Goal: Register for event/course

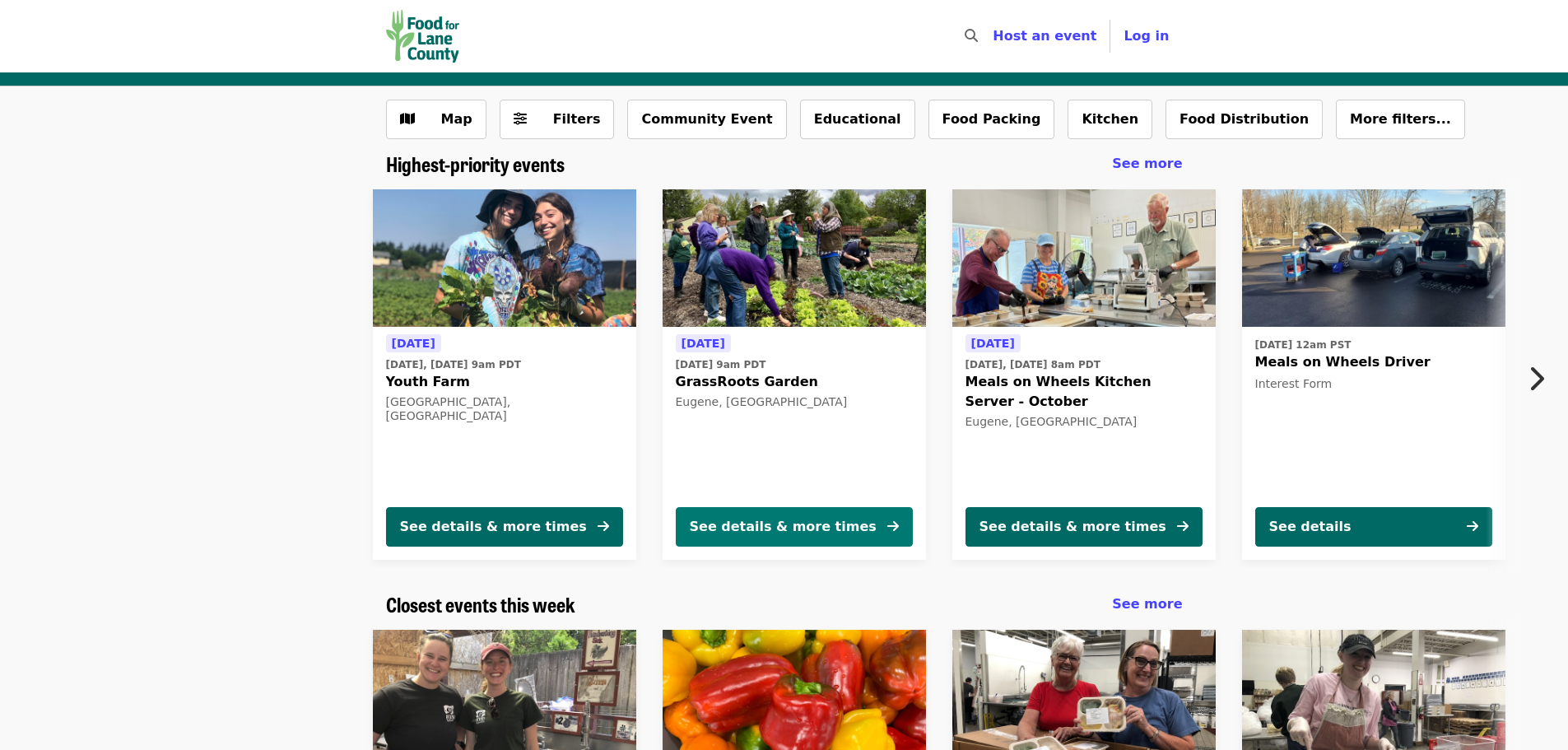
click at [777, 522] on div "See details & more times" at bounding box center [783, 526] width 187 height 20
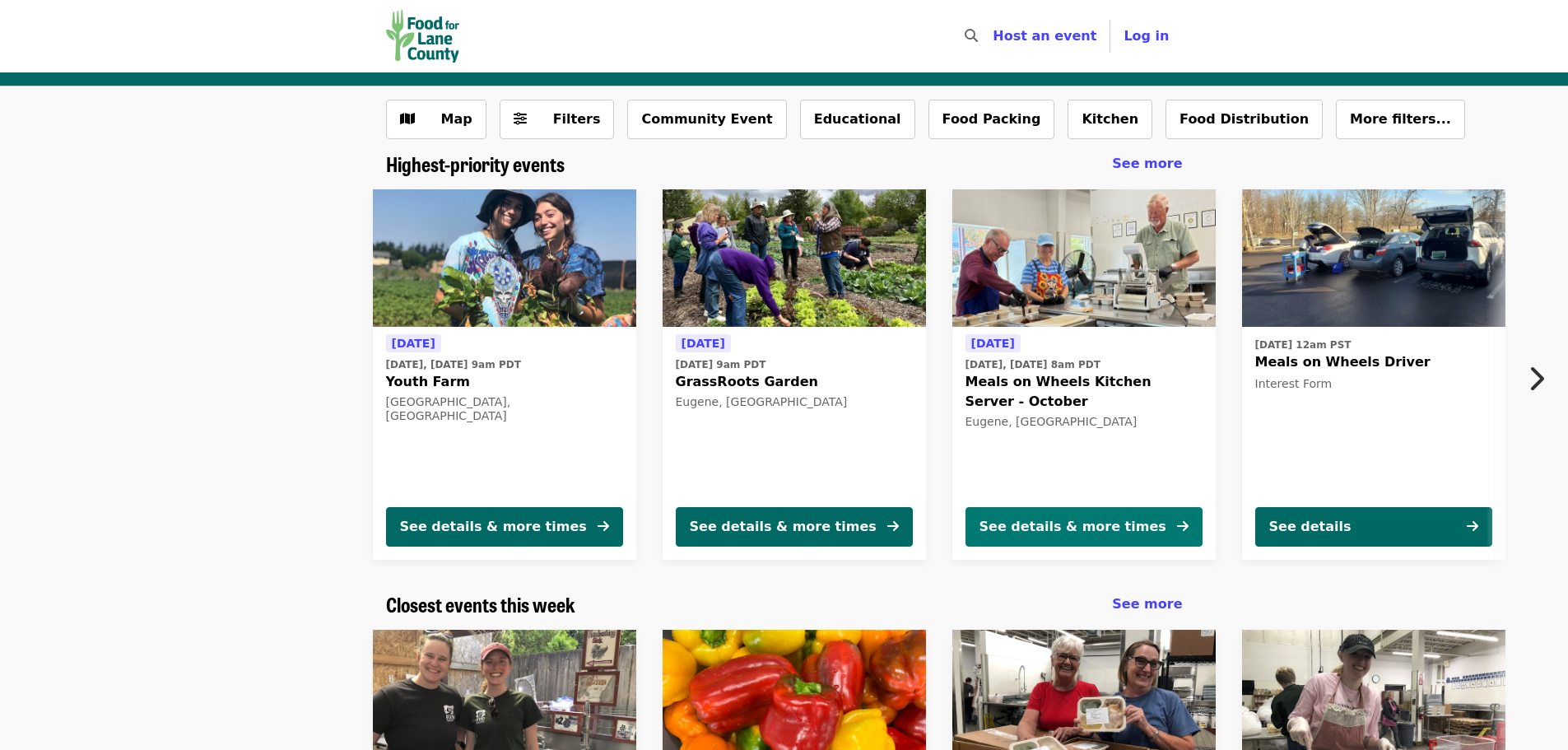
click at [1052, 523] on div "See details & more times" at bounding box center [1073, 526] width 187 height 20
click at [1534, 377] on icon "chevron-right icon" at bounding box center [1536, 378] width 16 height 32
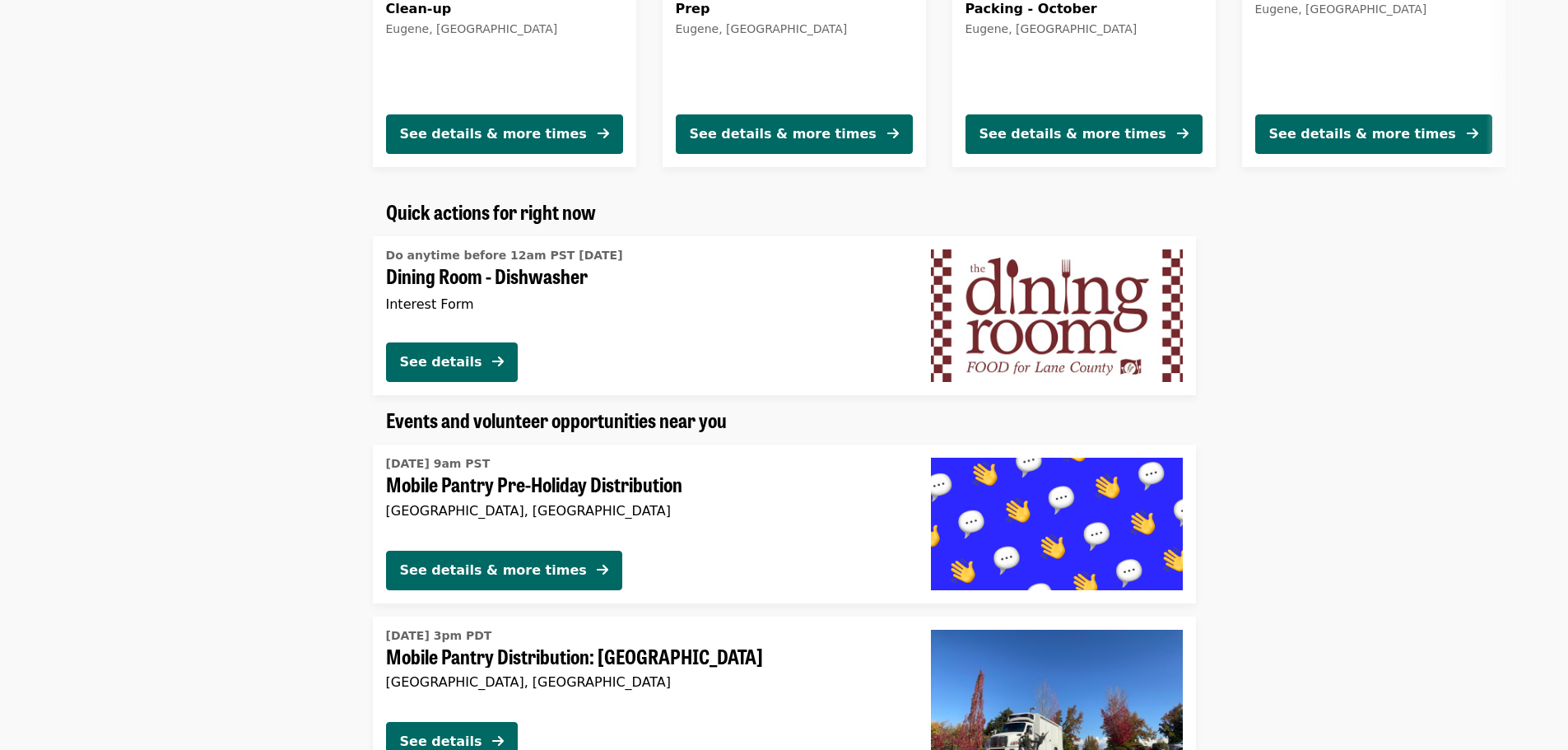
scroll to position [823, 0]
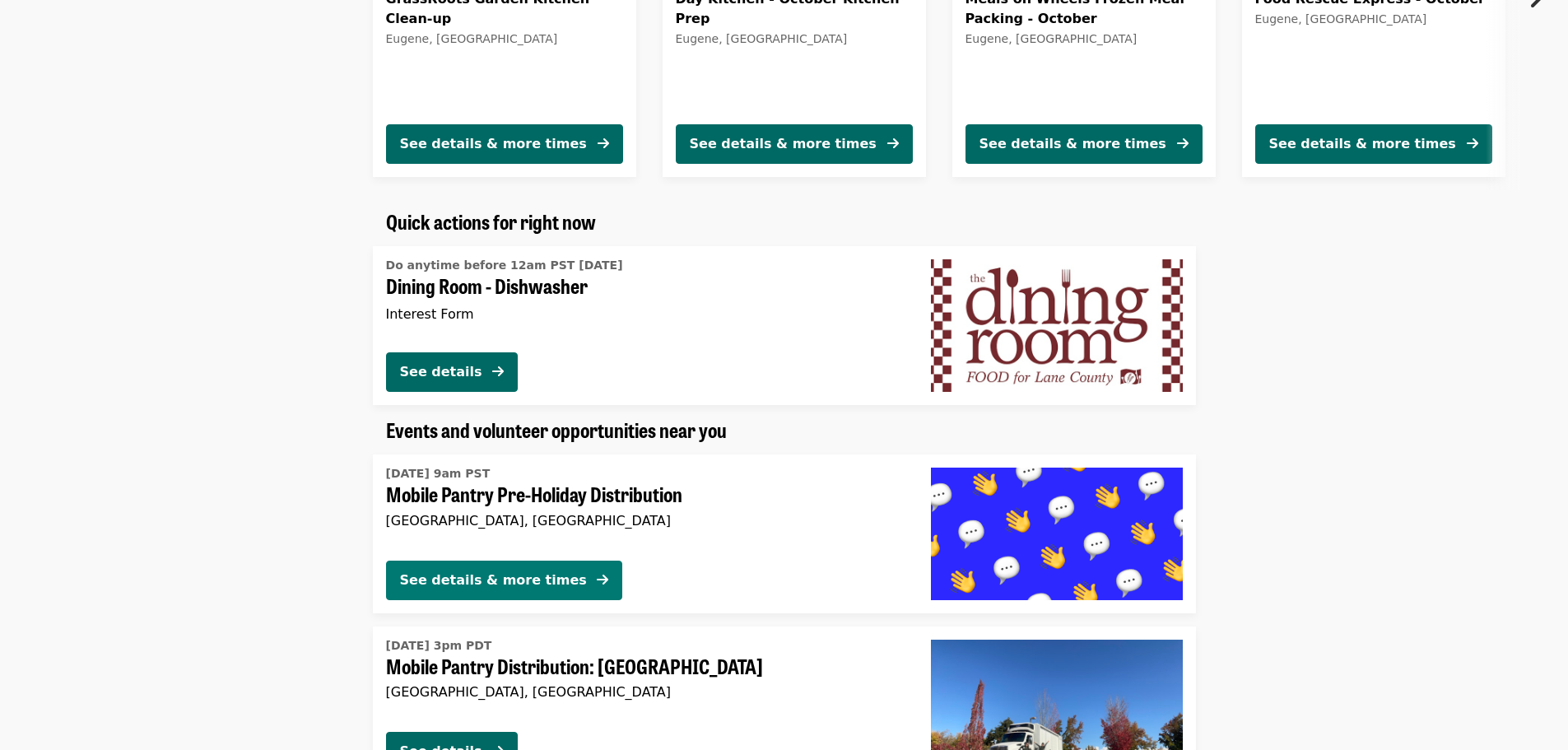
click at [487, 588] on div "See details & more times" at bounding box center [493, 579] width 187 height 20
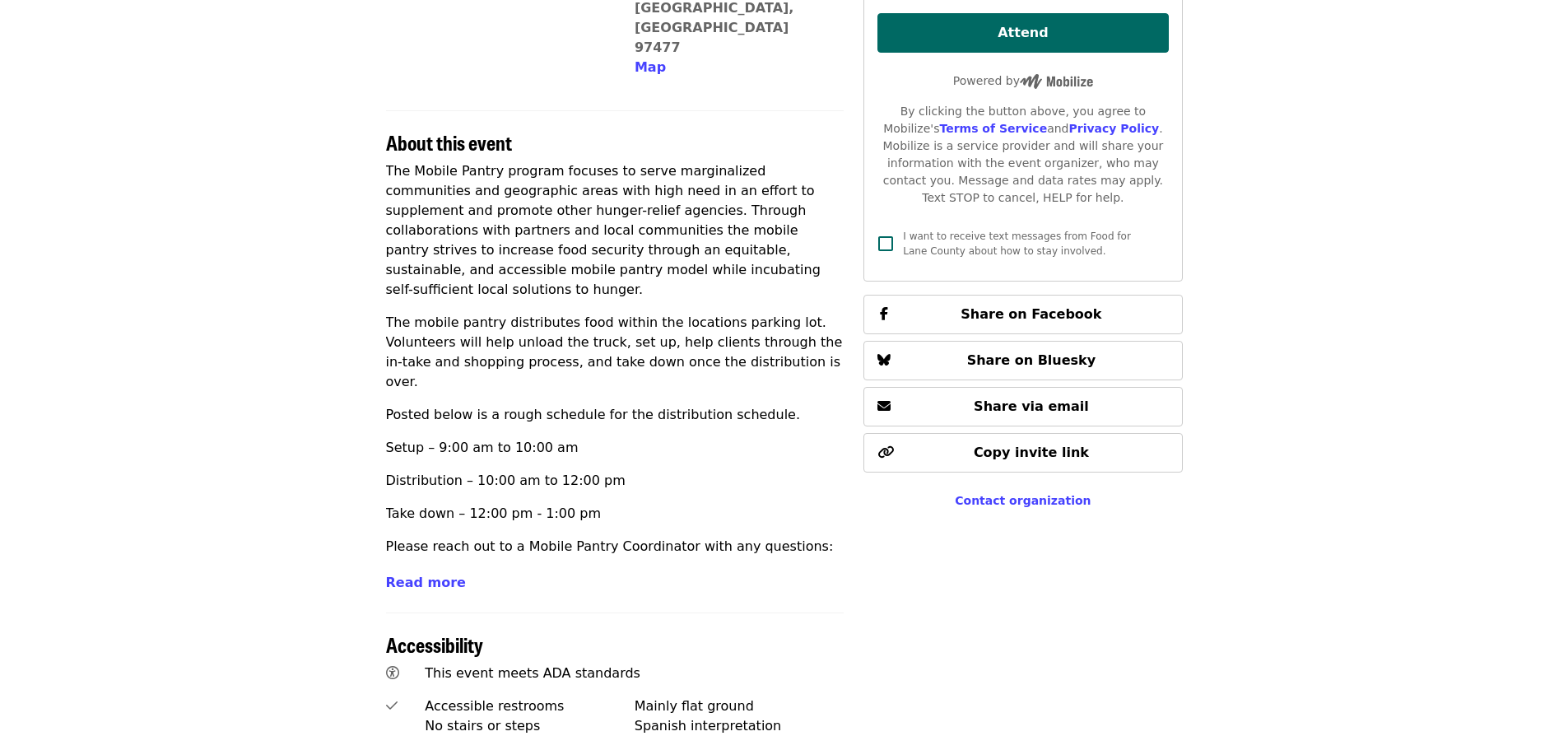
scroll to position [494, 0]
click at [406, 573] on span "Read more" at bounding box center [426, 581] width 80 height 15
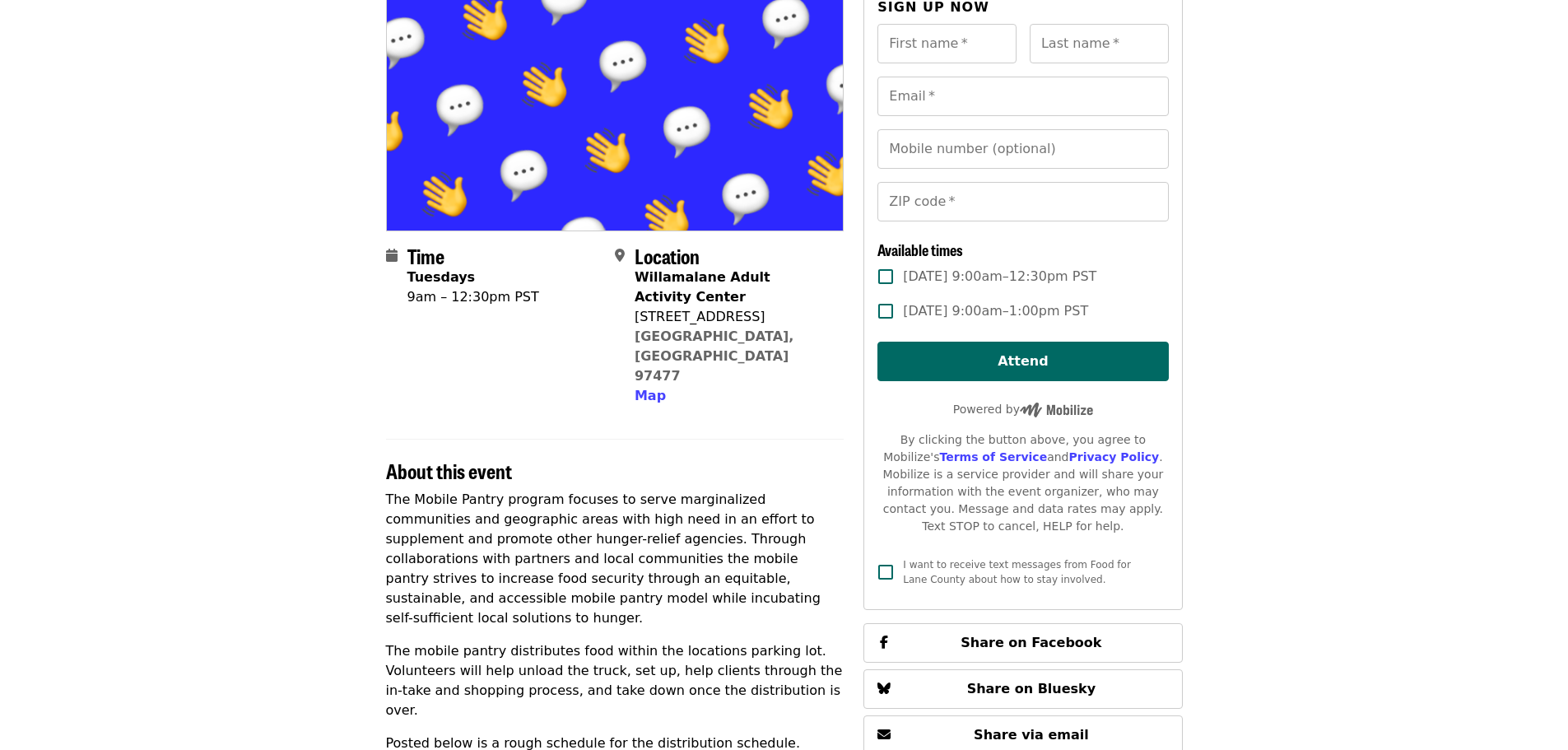
scroll to position [0, 0]
